Goal: Use online tool/utility: Utilize a website feature to perform a specific function

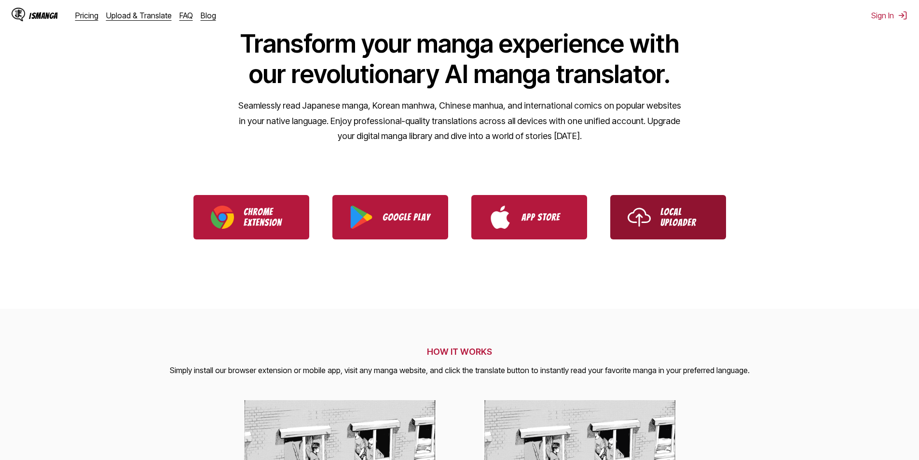
scroll to position [97, 0]
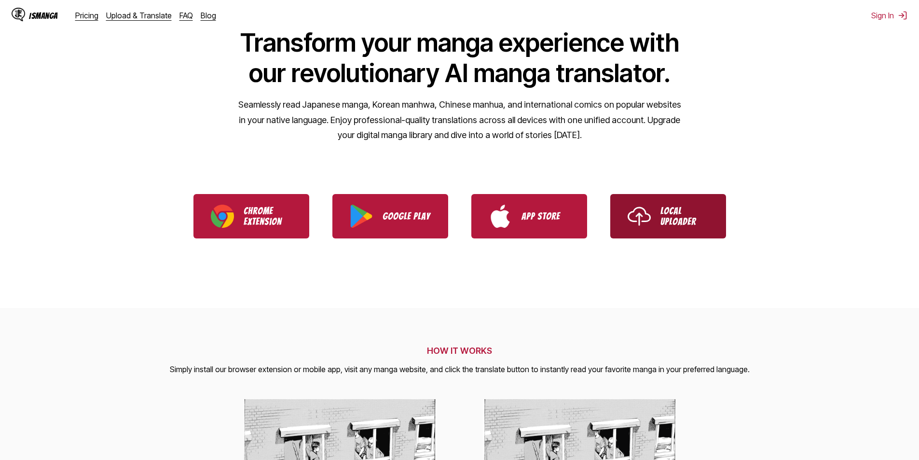
click at [675, 210] on p "Local Uploader" at bounding box center [685, 216] width 48 height 21
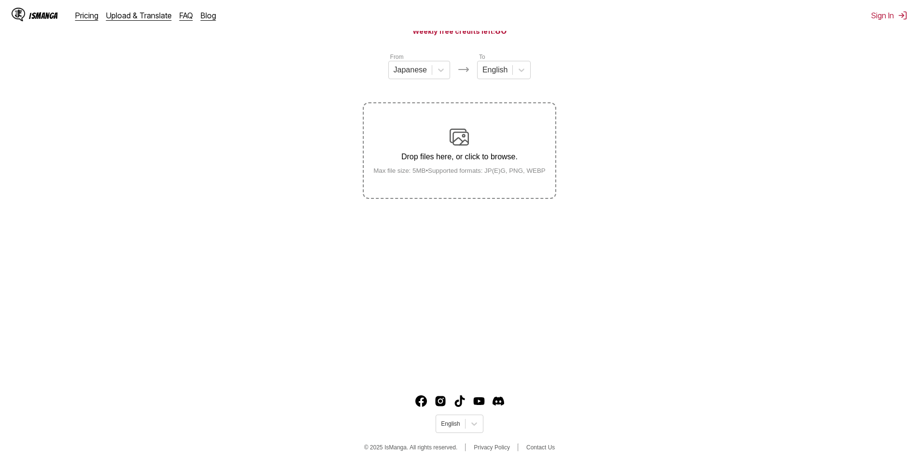
scroll to position [108, 0]
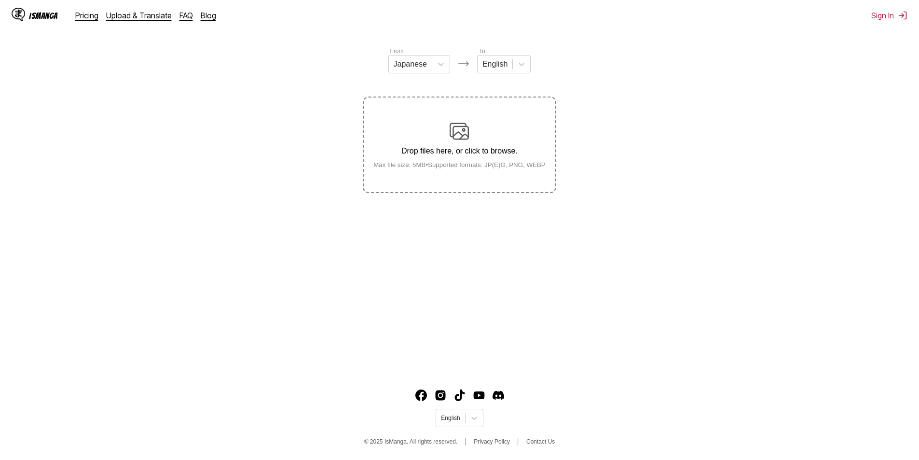
click at [161, 231] on main "AI-Powered Manga Translator Experience seamless manga translation with our cutt…" at bounding box center [459, 163] width 919 height 414
click at [442, 155] on p "Drop files here, or click to browse." at bounding box center [460, 151] width 188 height 9
click at [0, 0] on input "Drop files here, or click to browse. Max file size: 5MB • Supported formats: JP…" at bounding box center [0, 0] width 0 height 0
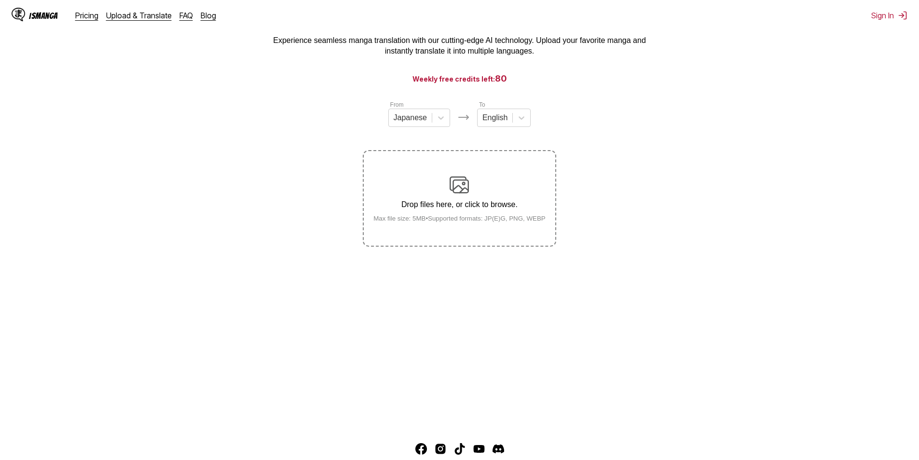
scroll to position [0, 0]
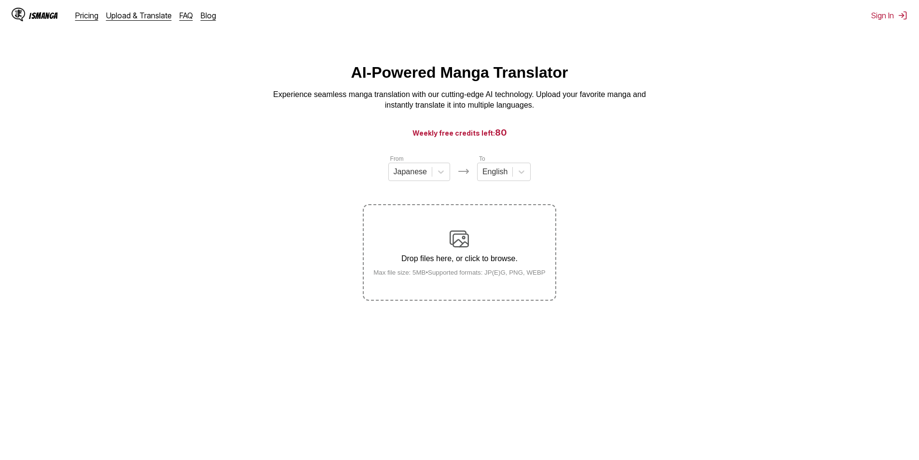
click at [315, 446] on main "AI-Powered Manga Translator Experience seamless manga translation with our cutt…" at bounding box center [459, 271] width 919 height 414
click at [433, 257] on p "Drop files here, or click to browse." at bounding box center [460, 258] width 188 height 9
click at [0, 0] on input "Drop files here, or click to browse. Max file size: 5MB • Supported formats: JP…" at bounding box center [0, 0] width 0 height 0
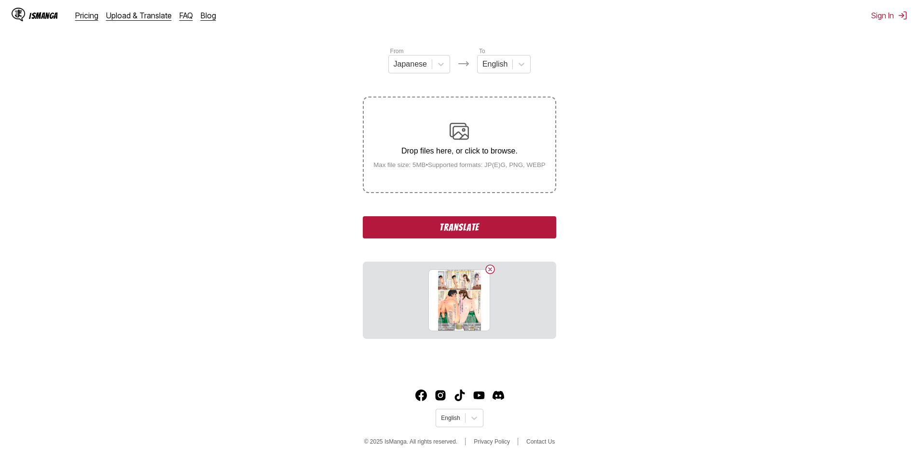
click at [486, 230] on button "Translate" at bounding box center [459, 227] width 193 height 22
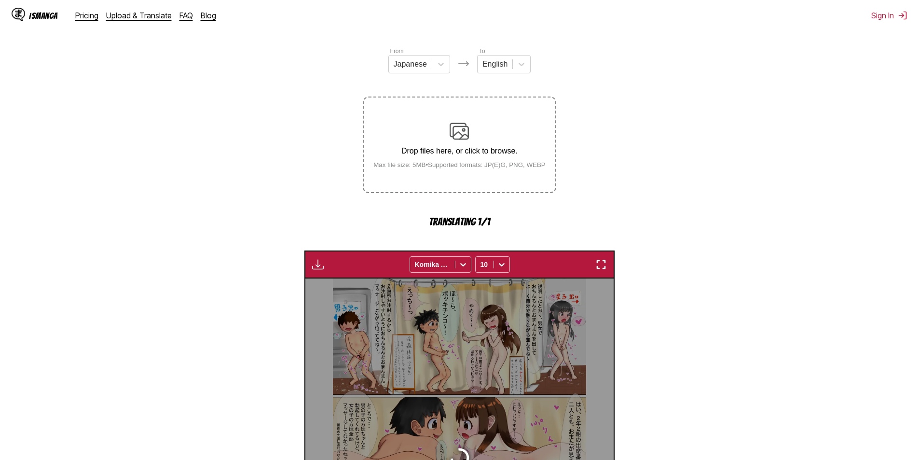
scroll to position [285, 0]
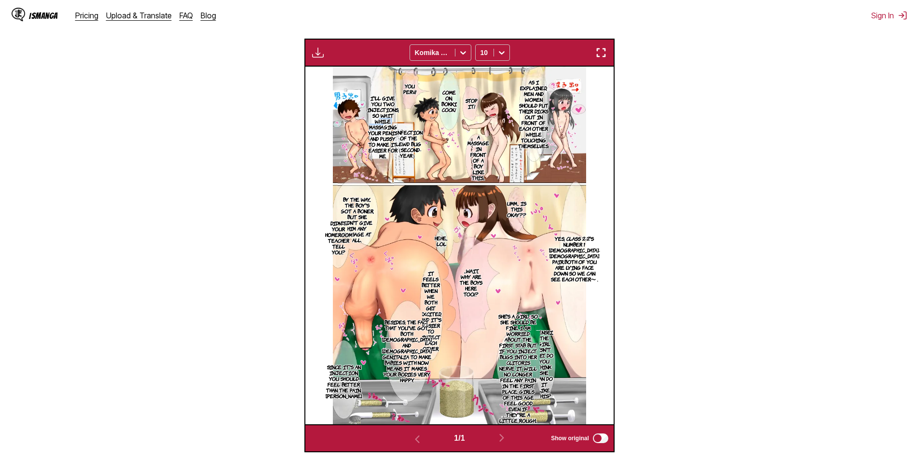
drag, startPoint x: 384, startPoint y: 126, endPoint x: 378, endPoint y: 124, distance: 6.1
click at [378, 124] on p "I'll give you two injections, so wait while massaging your penis and pussy to m…" at bounding box center [383, 127] width 36 height 68
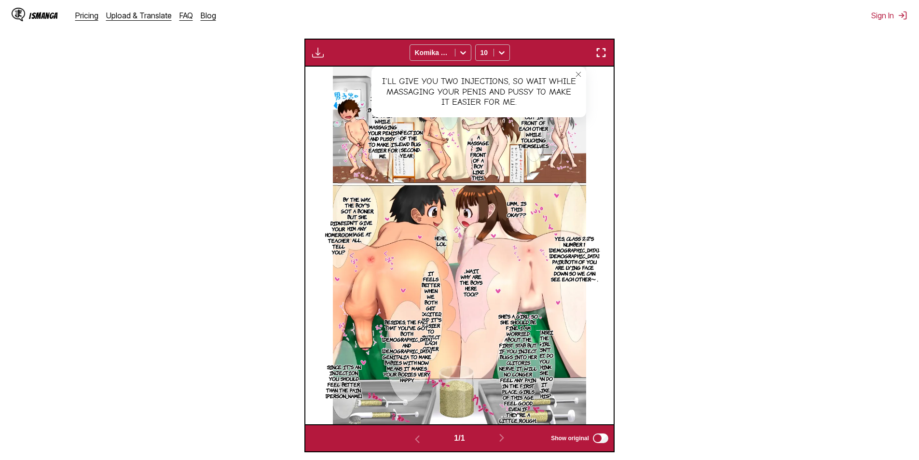
click at [402, 137] on p "Infection of the lewd bug （second-year）" at bounding box center [408, 143] width 31 height 33
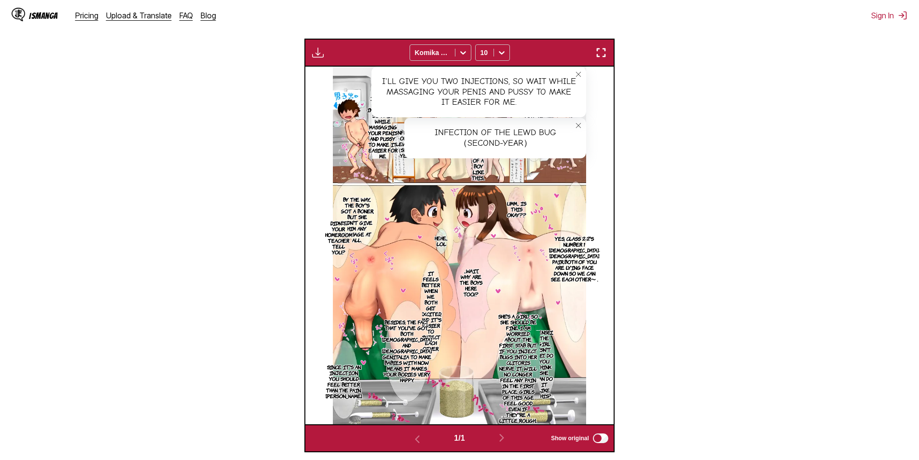
click at [446, 181] on img at bounding box center [459, 246] width 253 height 358
click at [581, 125] on icon "close-tooltip" at bounding box center [578, 125] width 7 height 7
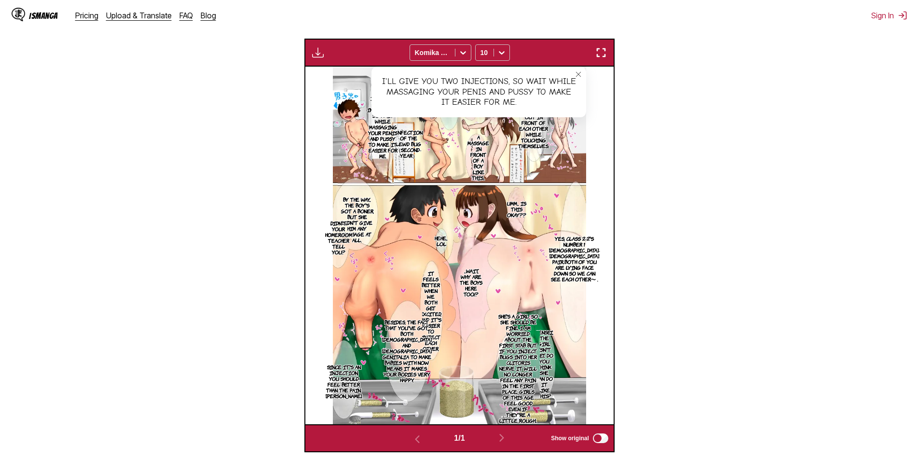
click at [577, 81] on button "close-tooltip" at bounding box center [578, 74] width 15 height 15
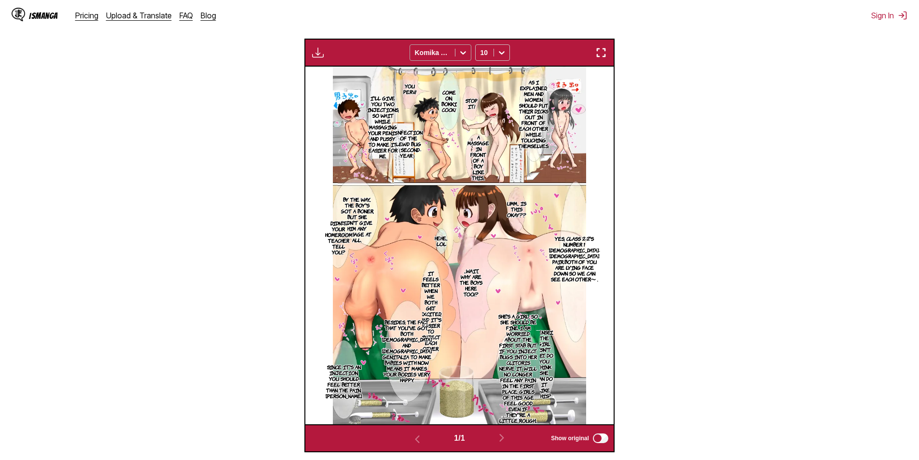
click at [439, 49] on div at bounding box center [432, 53] width 35 height 10
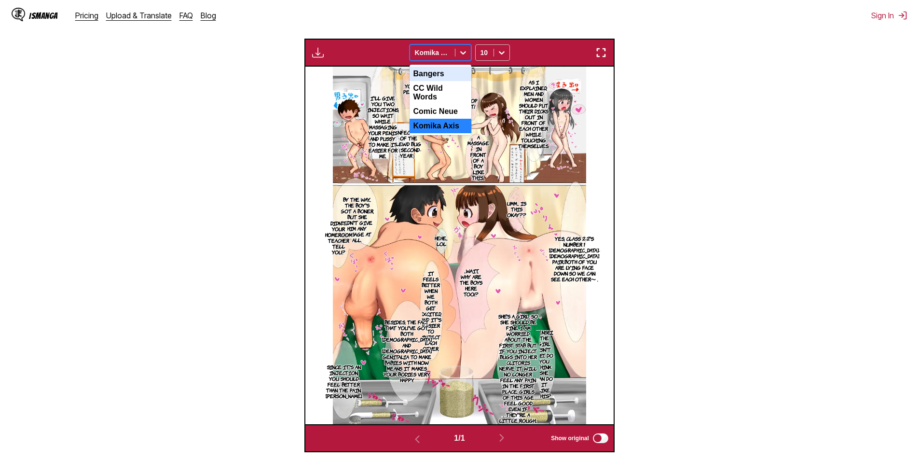
click at [448, 80] on div "Bangers" at bounding box center [441, 74] width 62 height 14
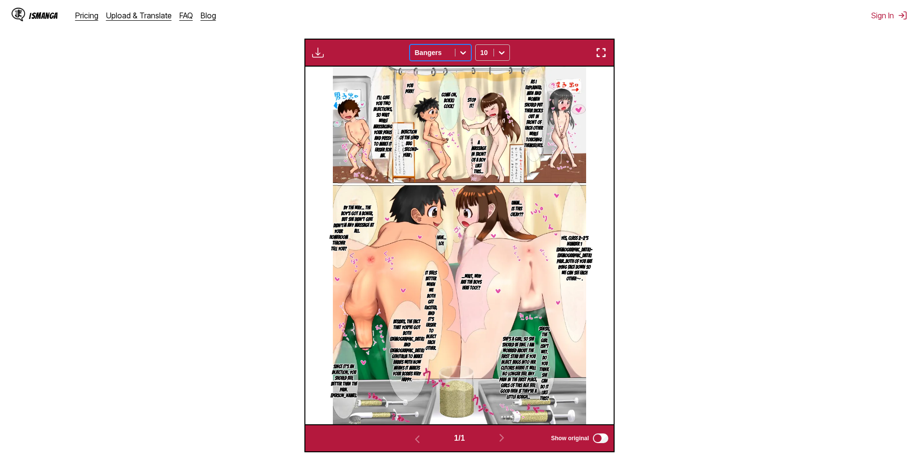
click at [449, 52] on div at bounding box center [432, 53] width 35 height 10
click at [449, 85] on div "CC Wild Words" at bounding box center [441, 92] width 62 height 23
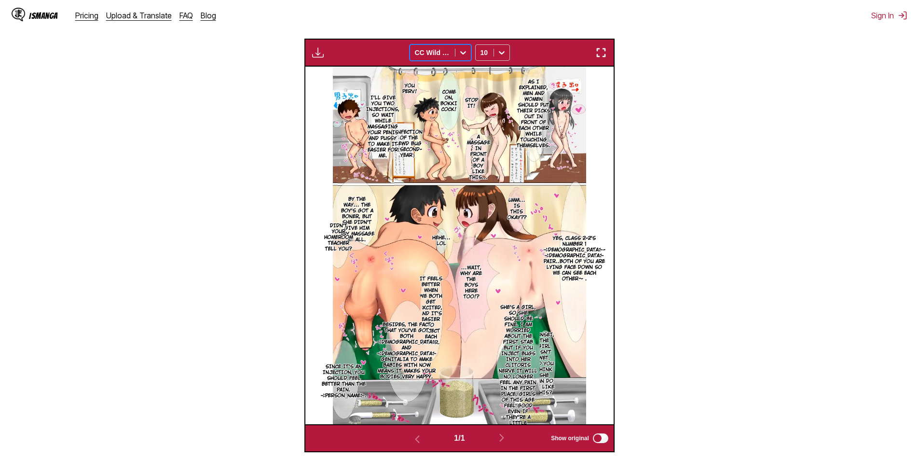
click at [450, 55] on div "CC Wild Words" at bounding box center [432, 53] width 45 height 14
click at [453, 104] on div "Comic Neue" at bounding box center [441, 111] width 62 height 14
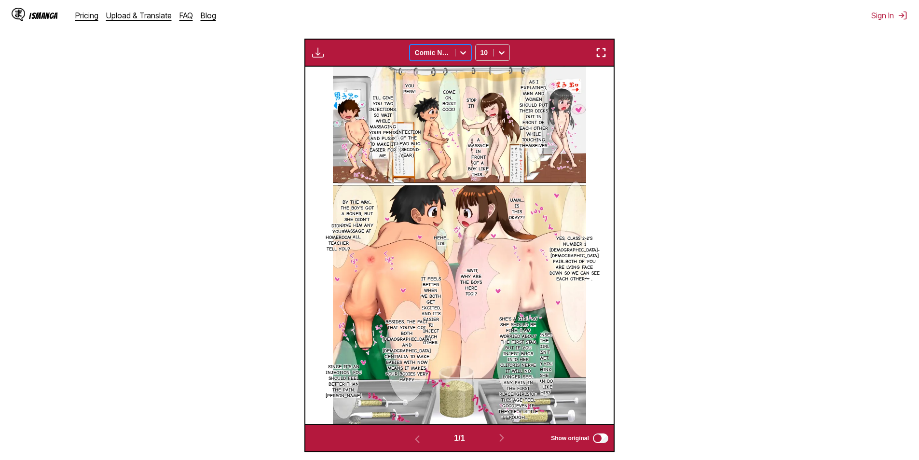
click at [438, 54] on div at bounding box center [432, 53] width 35 height 10
click at [445, 122] on div "Komika Axis" at bounding box center [441, 126] width 62 height 14
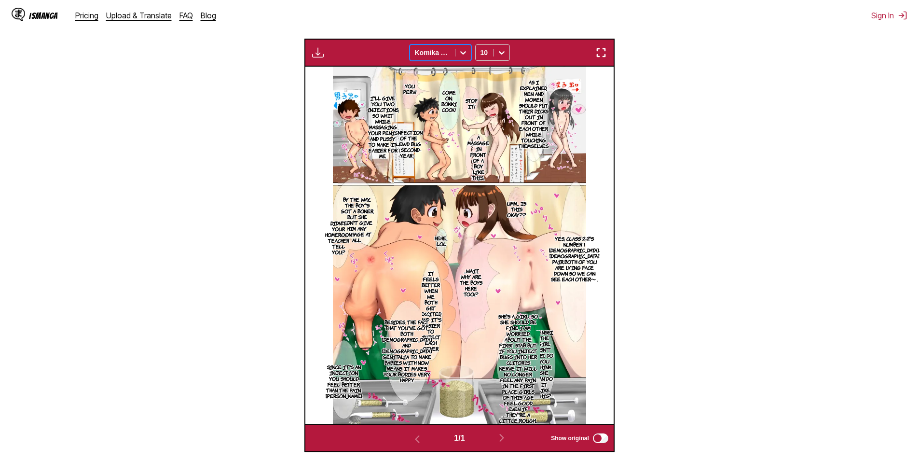
click at [442, 51] on div at bounding box center [432, 53] width 35 height 10
click at [444, 76] on div "Bangers" at bounding box center [441, 74] width 62 height 14
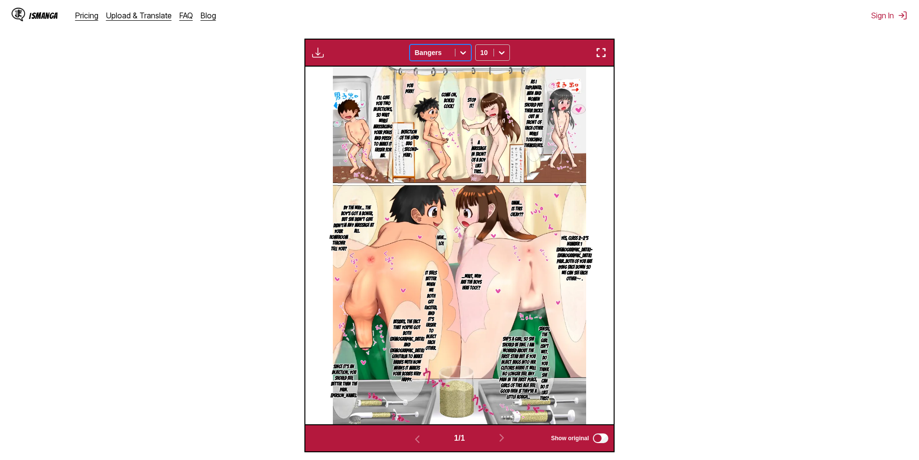
click at [445, 48] on div at bounding box center [432, 53] width 35 height 10
click at [451, 88] on div "CC Wild Words" at bounding box center [441, 92] width 62 height 23
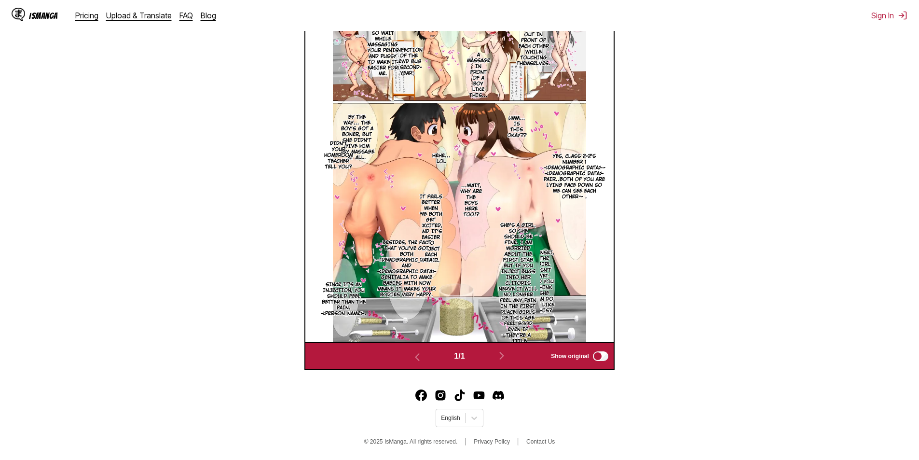
scroll to position [369, 0]
click at [544, 266] on p "Sensei, the girl isn't wet. Do you think she can do it like this?" at bounding box center [544, 282] width 24 height 68
click at [579, 256] on icon "close-tooltip" at bounding box center [580, 254] width 7 height 7
click at [367, 132] on p "By the way... The boy's got a boner, but she didn't give him any massage at all." at bounding box center [357, 137] width 39 height 50
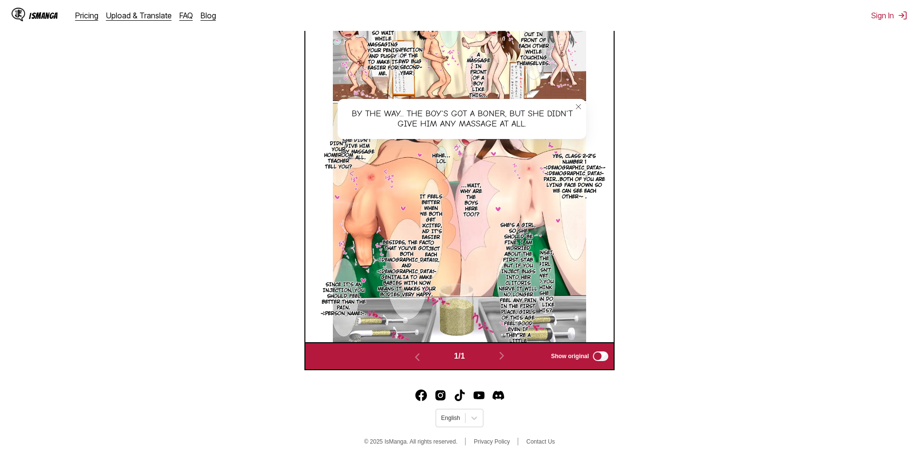
click at [581, 105] on icon "close-tooltip" at bounding box center [578, 106] width 7 height 7
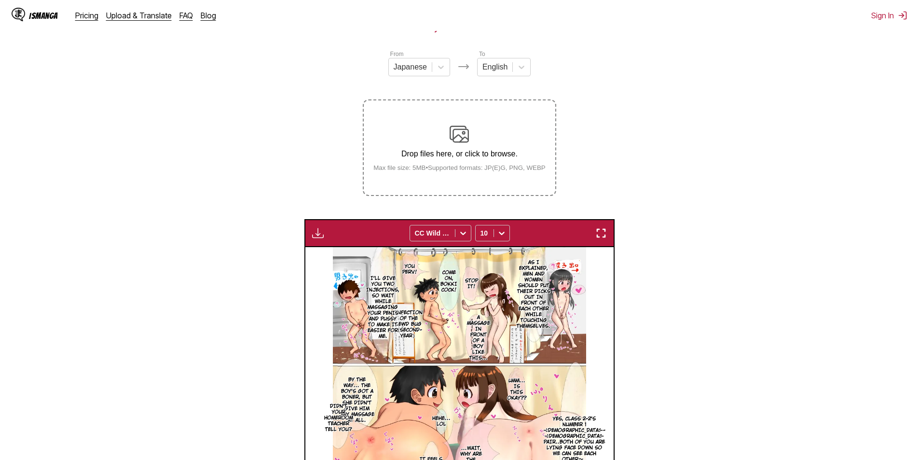
scroll to position [0, 0]
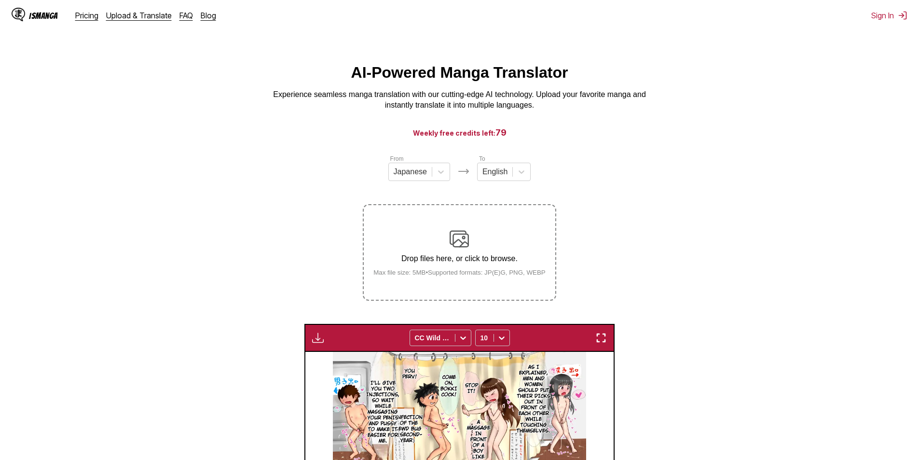
click at [455, 241] on img at bounding box center [459, 238] width 19 height 19
click at [0, 0] on input "Drop files here, or click to browse. Max file size: 5MB • Supported formats: JP…" at bounding box center [0, 0] width 0 height 0
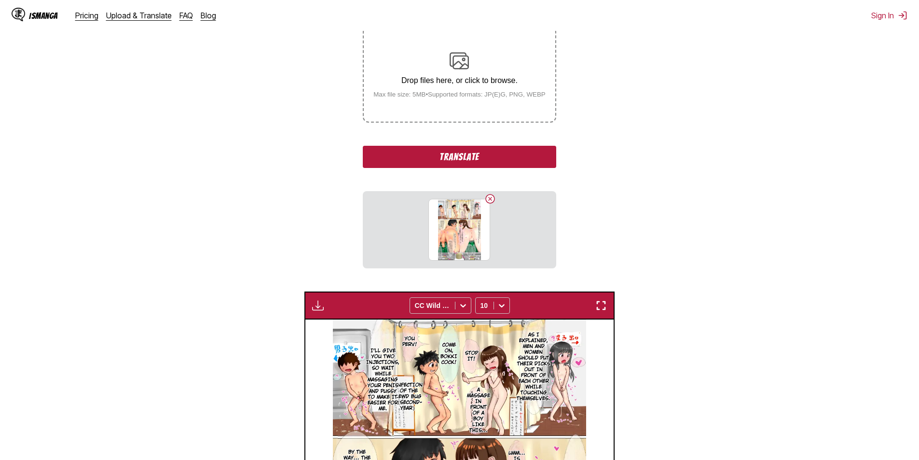
scroll to position [193, 0]
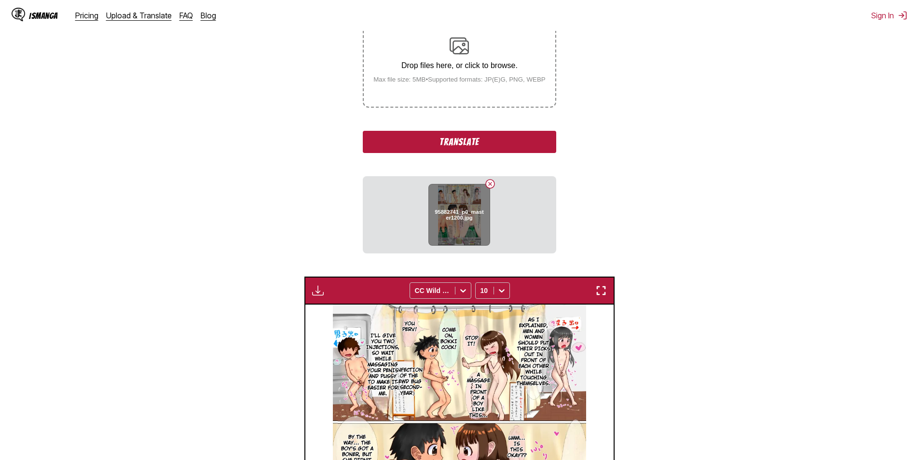
click at [490, 187] on button "Delete image" at bounding box center [491, 184] width 12 height 12
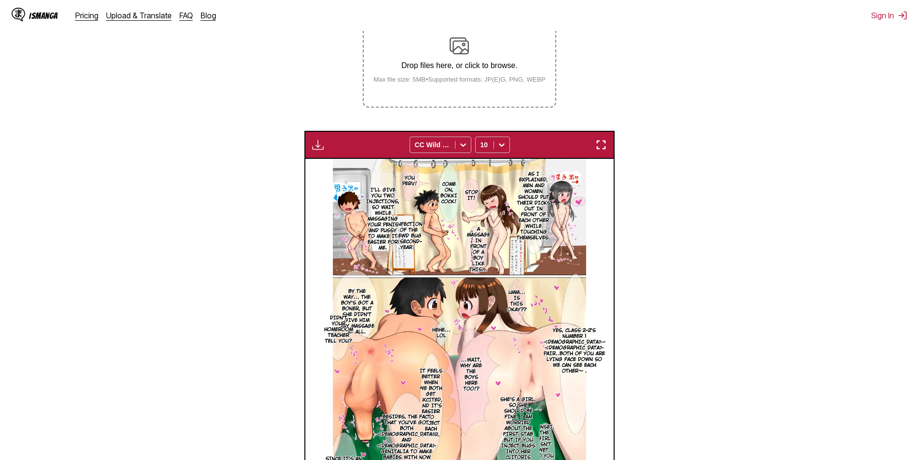
scroll to position [48, 0]
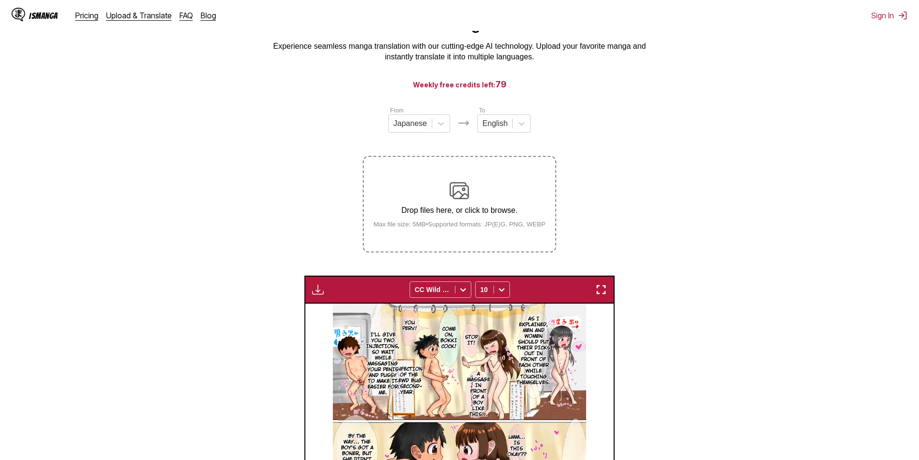
click at [473, 152] on div "From Japanese To English Drop files here, or click to browse. Max file size: 5M…" at bounding box center [459, 179] width 193 height 147
click at [473, 185] on div "Drop files here, or click to browse. Max file size: 5MB • Supported formats: JP…" at bounding box center [460, 204] width 188 height 47
click at [0, 0] on input "Drop files here, or click to browse. Max file size: 5MB • Supported formats: JP…" at bounding box center [0, 0] width 0 height 0
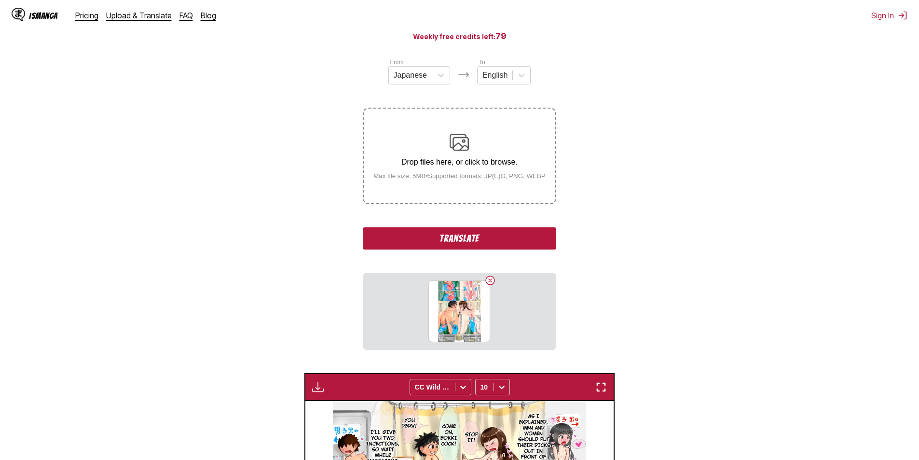
click at [497, 239] on button "Translate" at bounding box center [459, 238] width 193 height 22
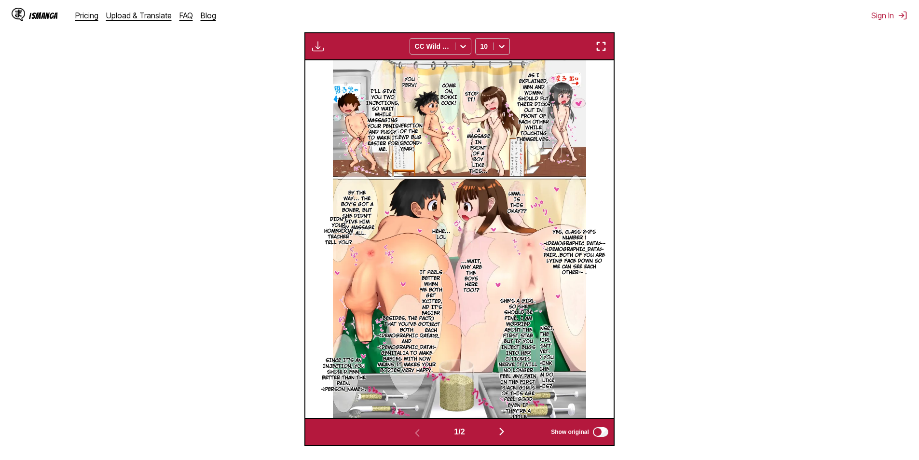
scroll to position [386, 0]
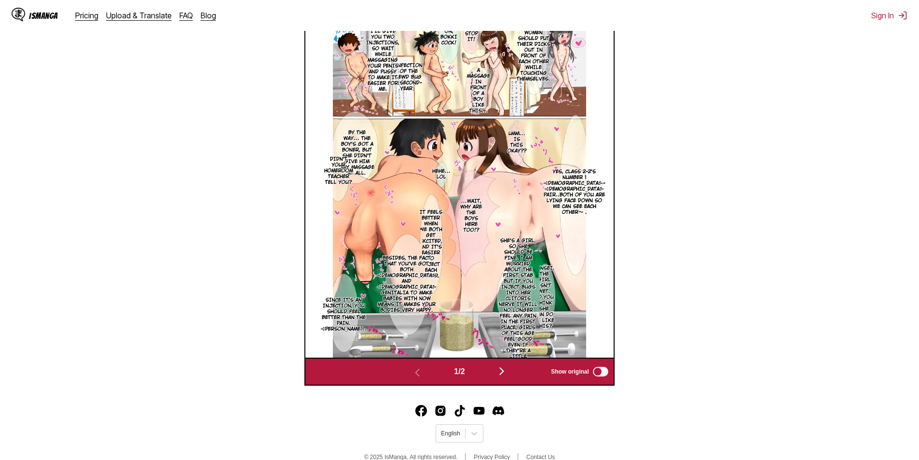
click at [505, 379] on button "button" at bounding box center [502, 372] width 58 height 14
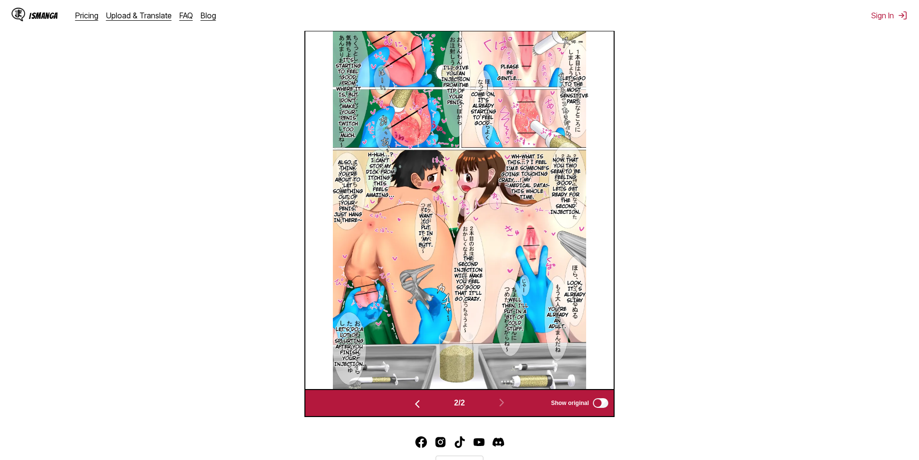
scroll to position [224, 0]
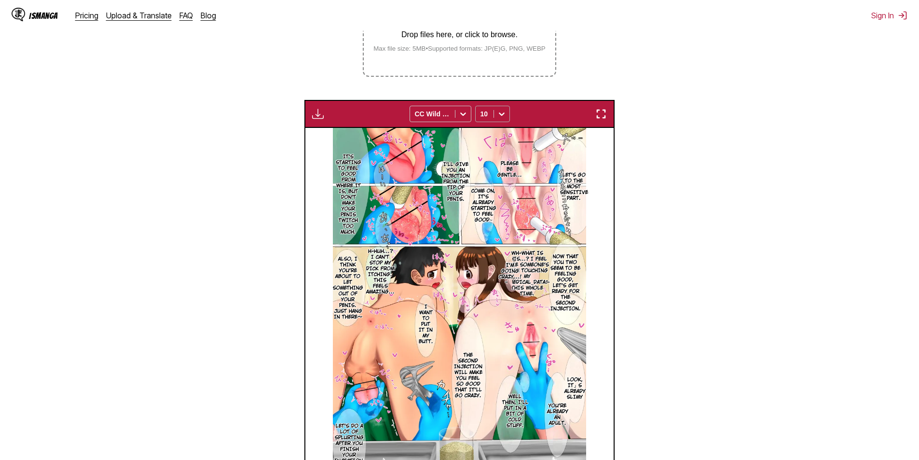
click at [505, 111] on icon at bounding box center [502, 114] width 10 height 10
click at [490, 140] on div "6" at bounding box center [492, 135] width 35 height 14
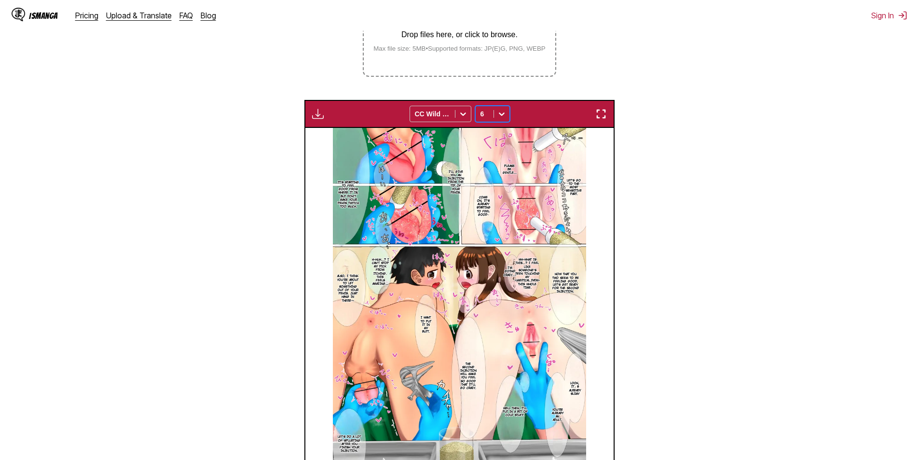
click at [493, 108] on div "6" at bounding box center [485, 114] width 18 height 14
click at [492, 155] on div "8" at bounding box center [492, 149] width 35 height 14
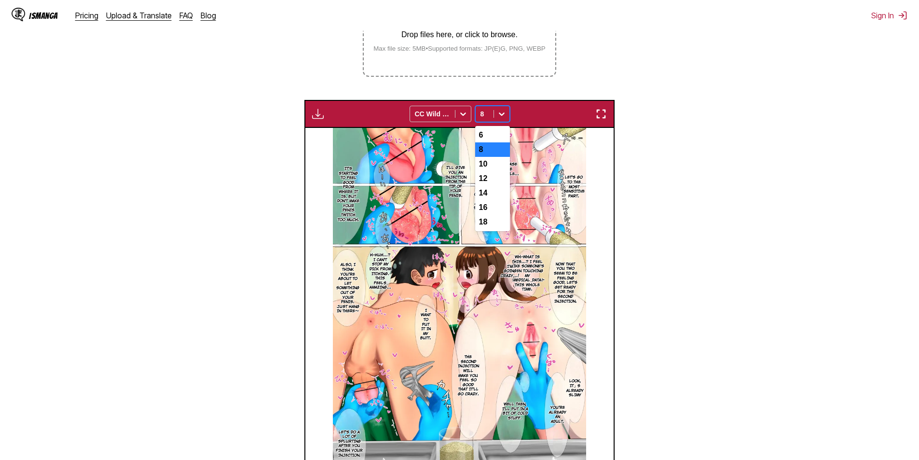
click at [491, 118] on div "8" at bounding box center [485, 114] width 18 height 14
click at [494, 167] on div "10" at bounding box center [492, 164] width 35 height 14
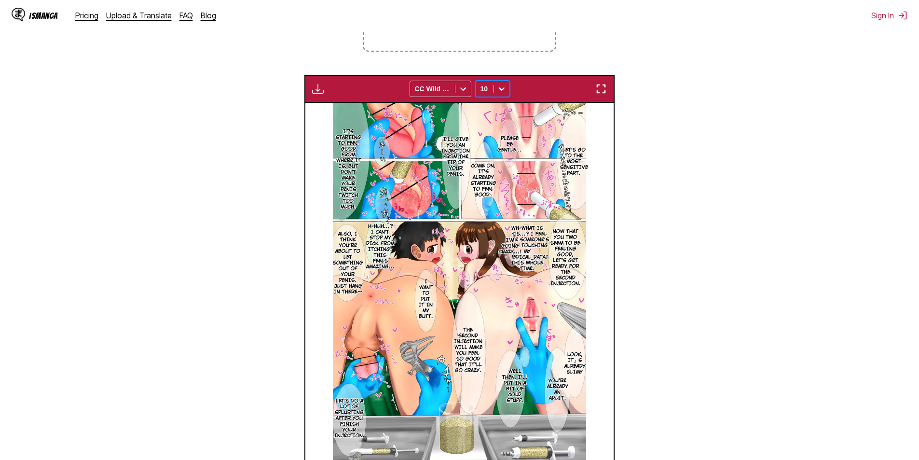
scroll to position [272, 0]
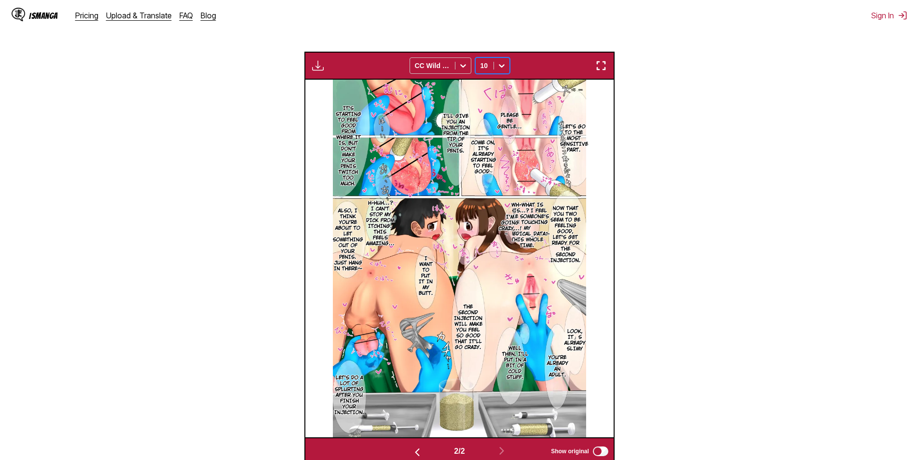
click at [533, 241] on p "Wh-What is this...? I feel like someone's been touching my crotch this whole ti…" at bounding box center [527, 225] width 49 height 50
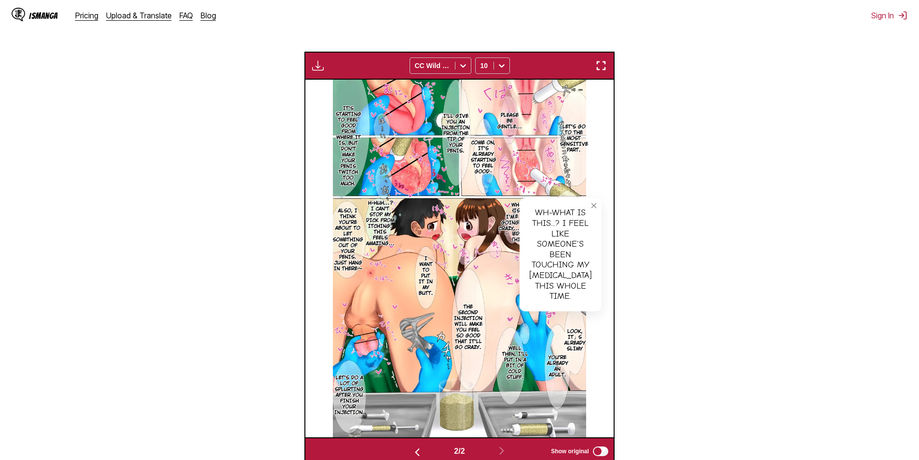
click at [586, 202] on button "close-tooltip" at bounding box center [593, 205] width 15 height 15
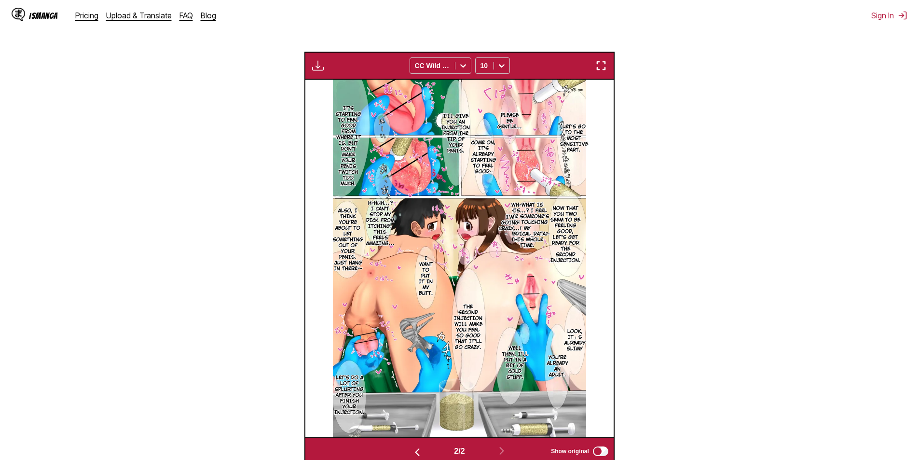
click at [598, 69] on img "button" at bounding box center [602, 66] width 12 height 12
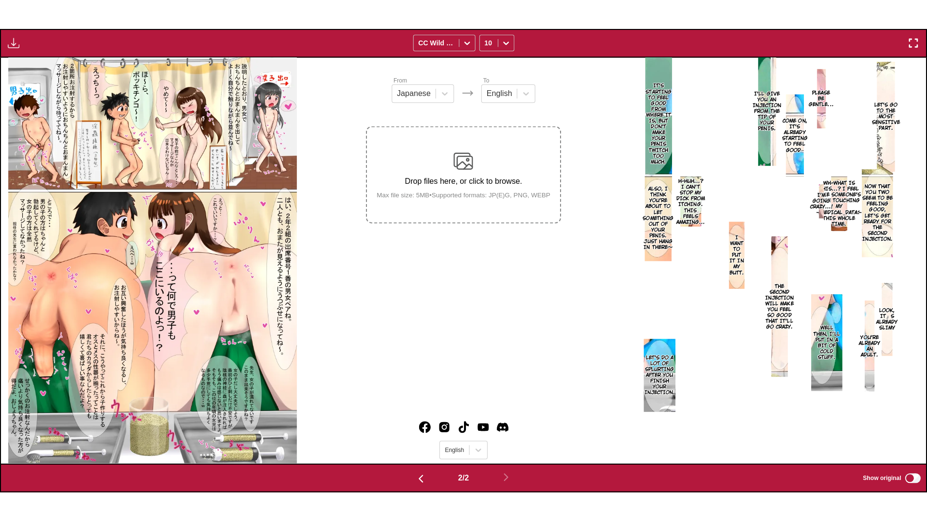
scroll to position [0, 925]
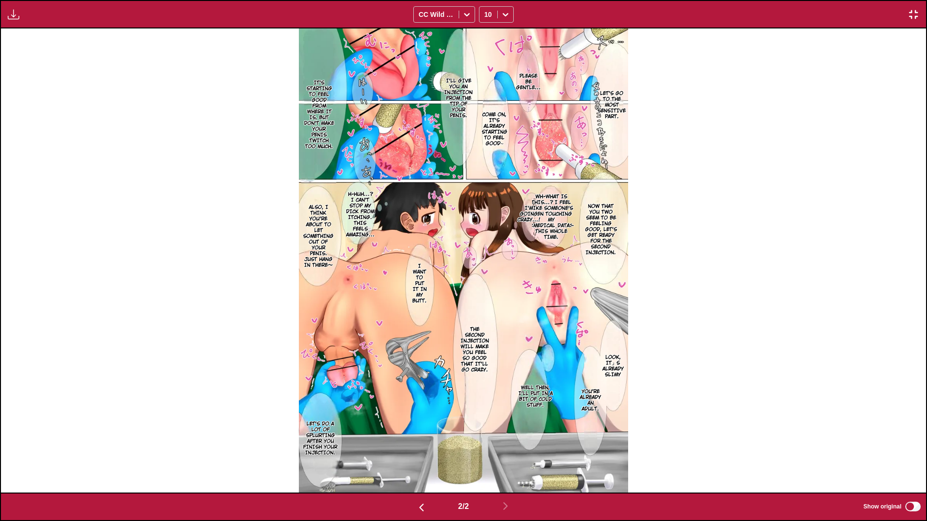
drag, startPoint x: 918, startPoint y: 10, endPoint x: 842, endPoint y: 59, distance: 90.8
click at [918, 10] on img "button" at bounding box center [913, 15] width 12 height 12
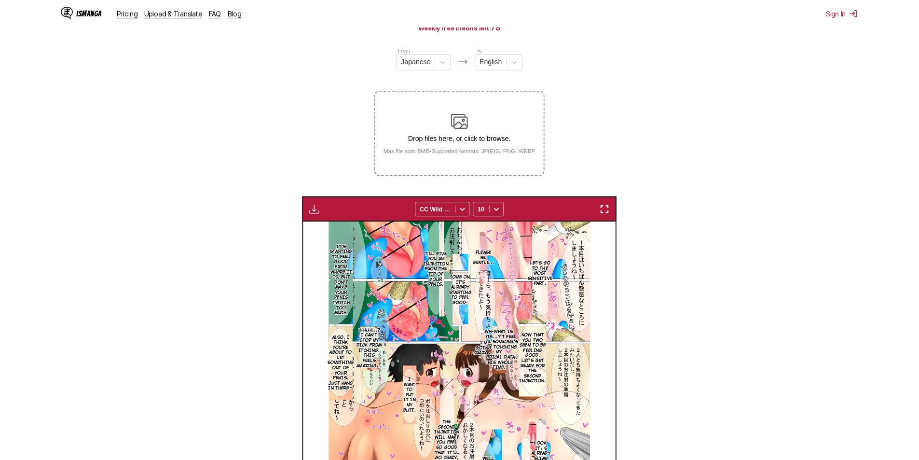
scroll to position [0, 308]
